Goal: Information Seeking & Learning: Learn about a topic

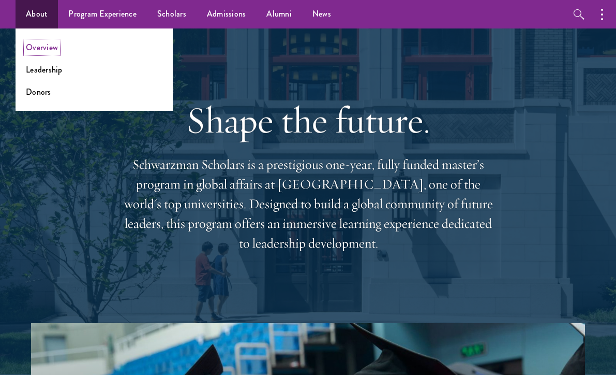
click at [49, 49] on link "Overview" at bounding box center [42, 47] width 32 height 12
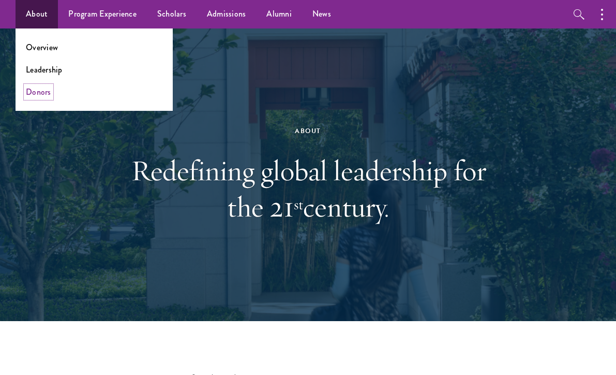
click at [49, 87] on link "Donors" at bounding box center [38, 92] width 25 height 12
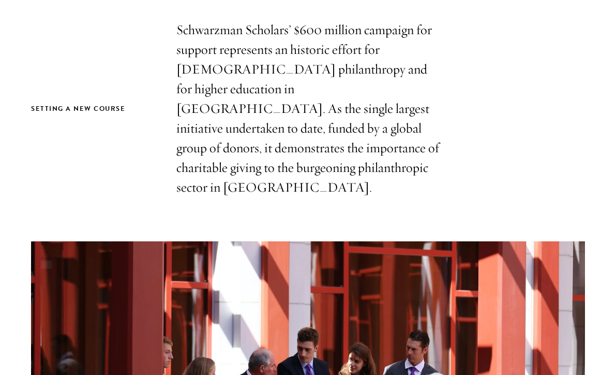
scroll to position [294, 0]
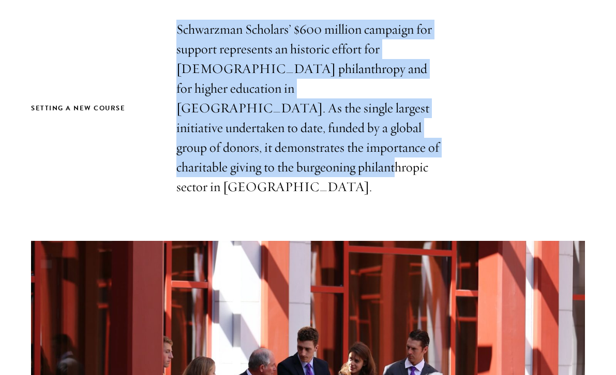
drag, startPoint x: 176, startPoint y: 24, endPoint x: 468, endPoint y: 151, distance: 318.3
click at [468, 148] on div "Setting a new course Schwarzman Scholars’ $600 million campaign for support rep…" at bounding box center [308, 108] width 554 height 177
click at [468, 151] on div "Setting a new course Schwarzman Scholars’ $600 million campaign for support rep…" at bounding box center [308, 108] width 554 height 177
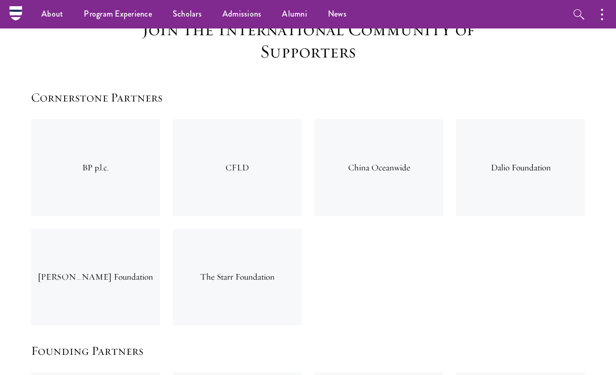
scroll to position [1489, 0]
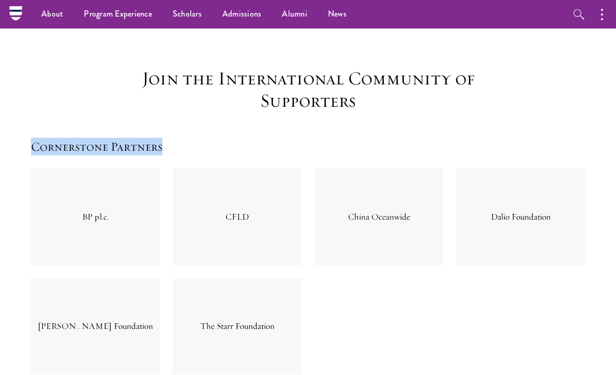
drag, startPoint x: 189, startPoint y: 97, endPoint x: 9, endPoint y: 97, distance: 180.6
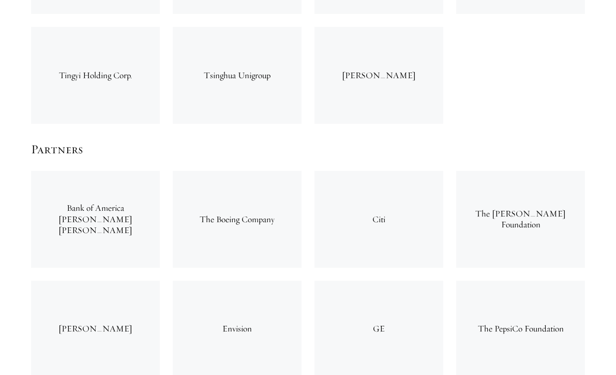
scroll to position [2121, 0]
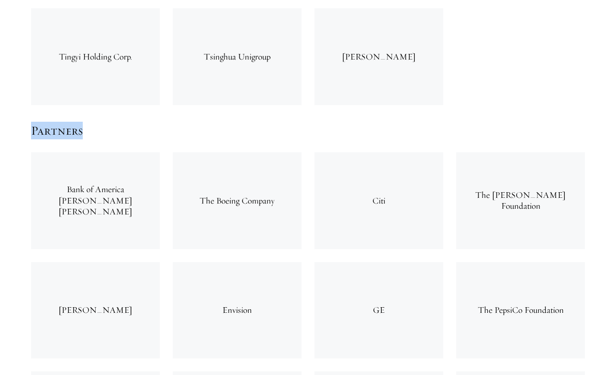
drag, startPoint x: 20, startPoint y: 72, endPoint x: 151, endPoint y: 72, distance: 130.9
click at [153, 122] on h5 "Partners" at bounding box center [308, 131] width 554 height 18
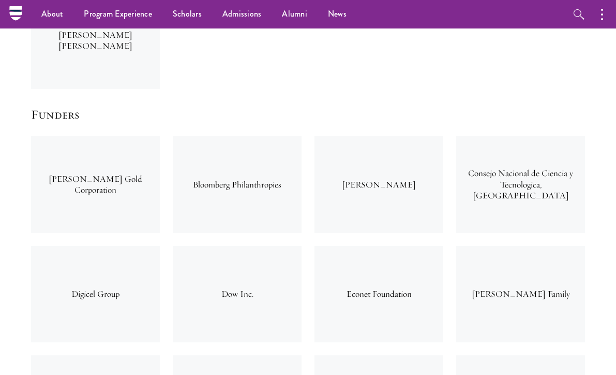
scroll to position [2606, 0]
